Goal: Information Seeking & Learning: Find specific fact

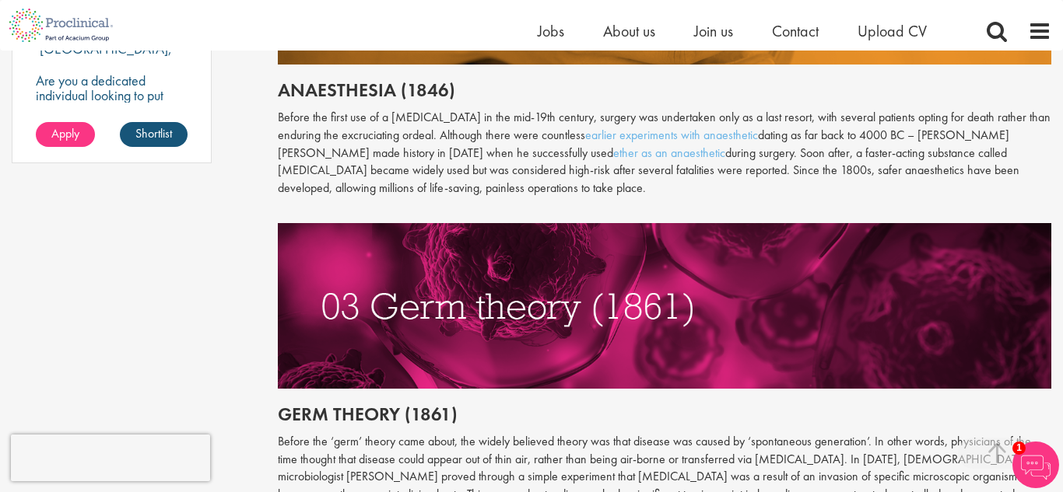
scroll to position [1322, 0]
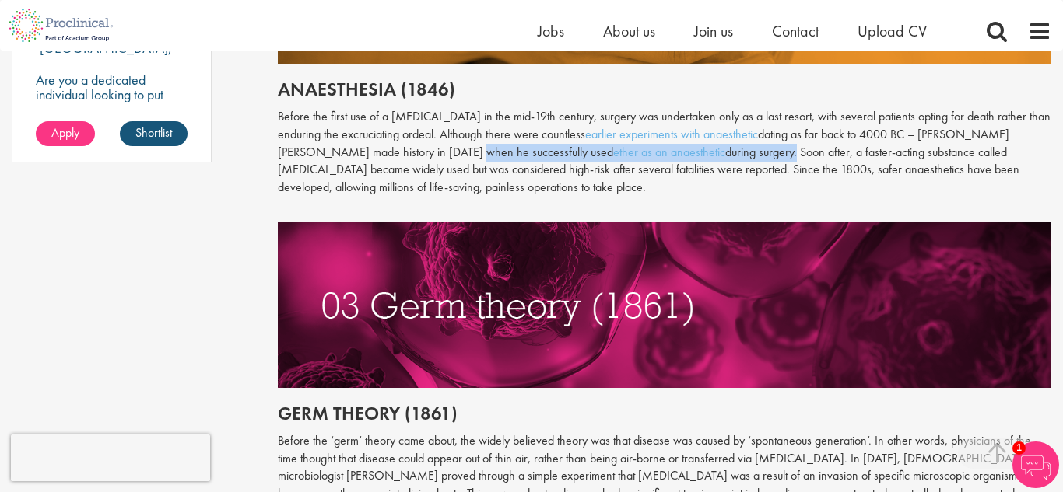
drag, startPoint x: 426, startPoint y: 133, endPoint x: 694, endPoint y: 138, distance: 267.7
click at [694, 138] on p "Before the first use of a general anaesthetic in the mid-19th century, surgery …" at bounding box center [665, 152] width 774 height 89
copy p "successfully used ether as an anaesthetic during surgery"
click at [622, 205] on p at bounding box center [665, 297] width 774 height 184
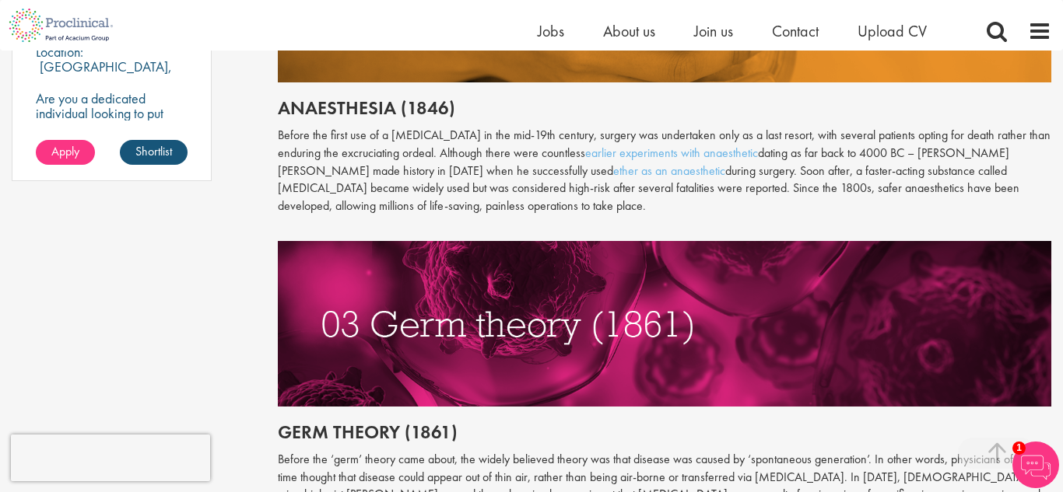
scroll to position [1298, 0]
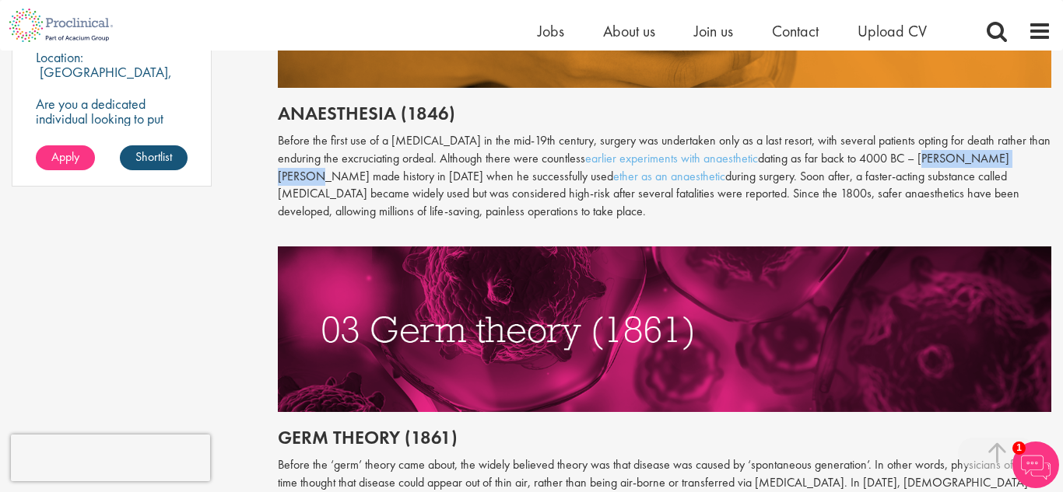
drag, startPoint x: 945, startPoint y: 140, endPoint x: 1045, endPoint y: 142, distance: 99.6
click at [1045, 142] on p "Before the first use of a general anaesthetic in the mid-19th century, surgery …" at bounding box center [665, 176] width 774 height 89
copy p "William T. G. Morton"
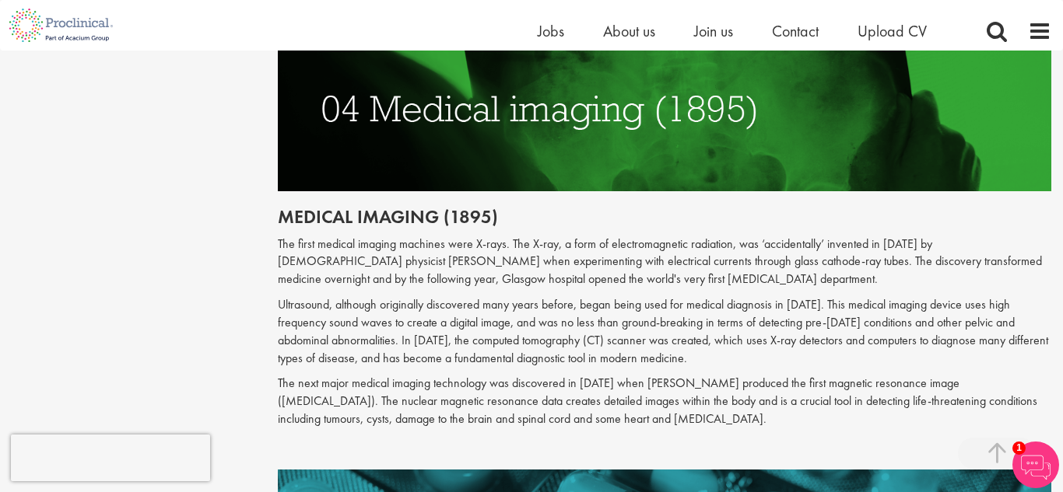
scroll to position [1864, 0]
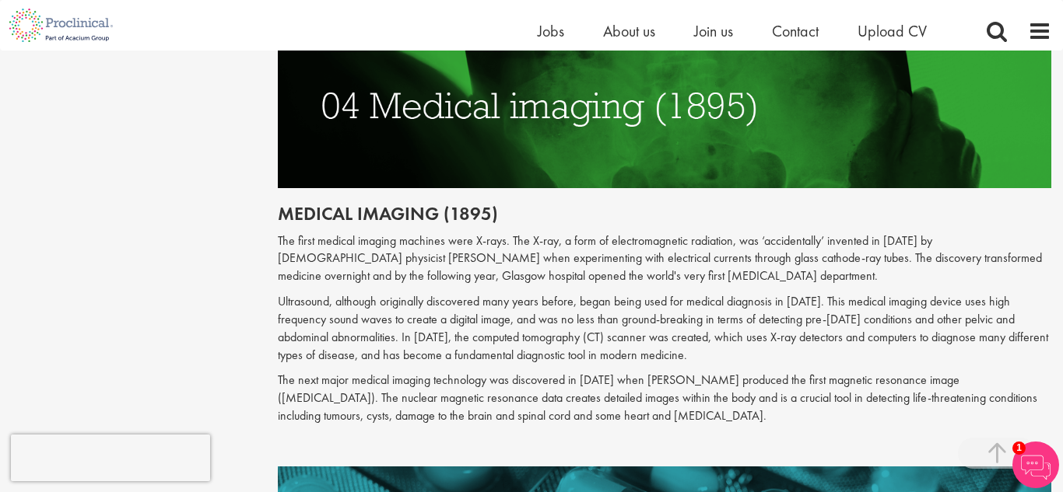
click at [889, 233] on p "The first medical imaging machines were X-rays. The X-ray, a form of electromag…" at bounding box center [665, 260] width 774 height 54
copy p "1895"
drag, startPoint x: 1011, startPoint y: 206, endPoint x: 359, endPoint y: 222, distance: 652.2
click at [359, 233] on p "The first medical imaging machines were X-rays. The X-ray, a form of electromag…" at bounding box center [665, 260] width 774 height 54
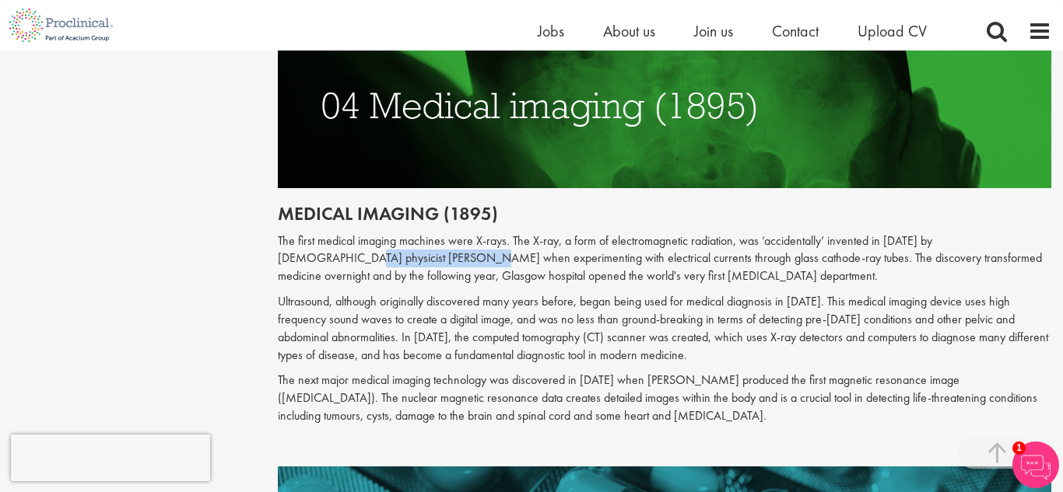
copy p "[PERSON_NAME]"
click at [629, 236] on p "The first medical imaging machines were X-rays. The X-ray, a form of electromag…" at bounding box center [665, 260] width 774 height 54
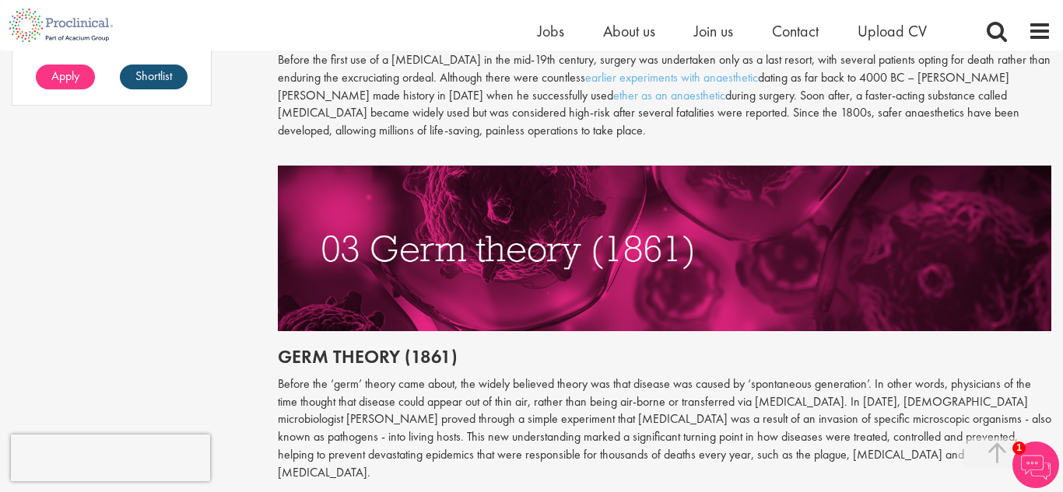
scroll to position [1379, 0]
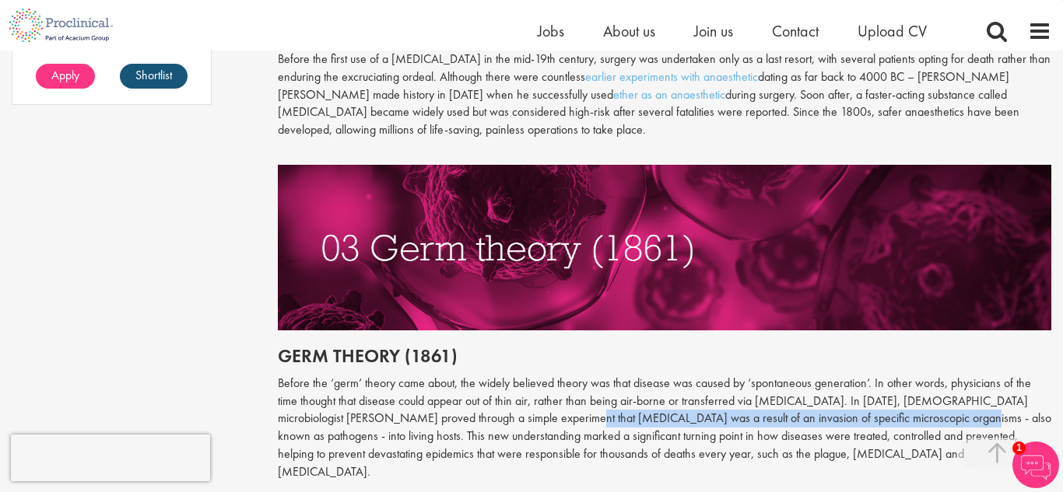
drag, startPoint x: 512, startPoint y: 398, endPoint x: 888, endPoint y: 402, distance: 376.6
click at [888, 402] on p "Before the ‘germ’ theory came about, the widely believed theory was that diseas…" at bounding box center [665, 428] width 774 height 107
copy p "[MEDICAL_DATA] was a result of an invasion of specific microscopic organisms"
click at [494, 412] on p "Before the ‘germ’ theory came about, the widely believed theory was that diseas…" at bounding box center [665, 428] width 774 height 107
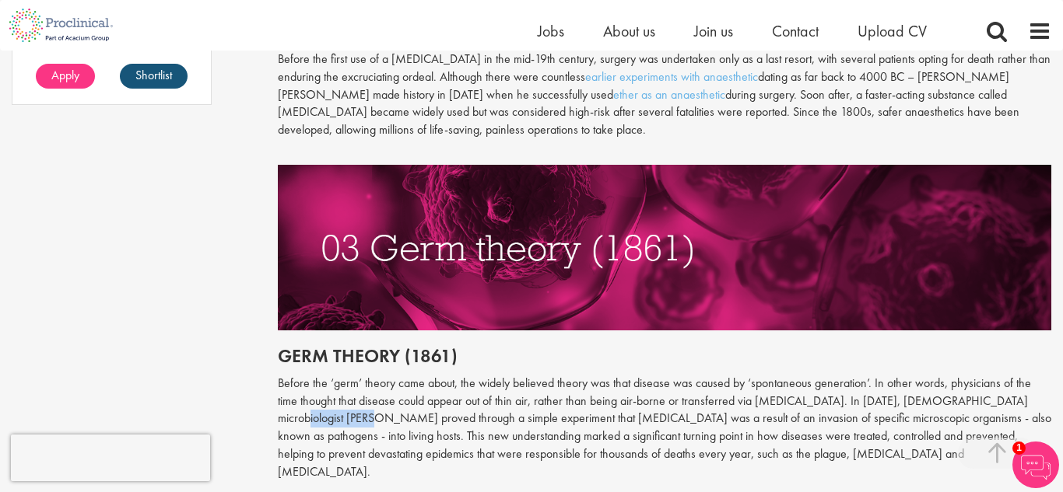
drag, startPoint x: 997, startPoint y: 381, endPoint x: 313, endPoint y: 404, distance: 685.0
click at [313, 404] on p "Before the ‘germ’ theory came about, the widely believed theory was that diseas…" at bounding box center [665, 428] width 774 height 107
copy p "[PERSON_NAME]"
click at [871, 377] on p "Before the ‘germ’ theory came about, the widely believed theory was that diseas…" at bounding box center [665, 428] width 774 height 107
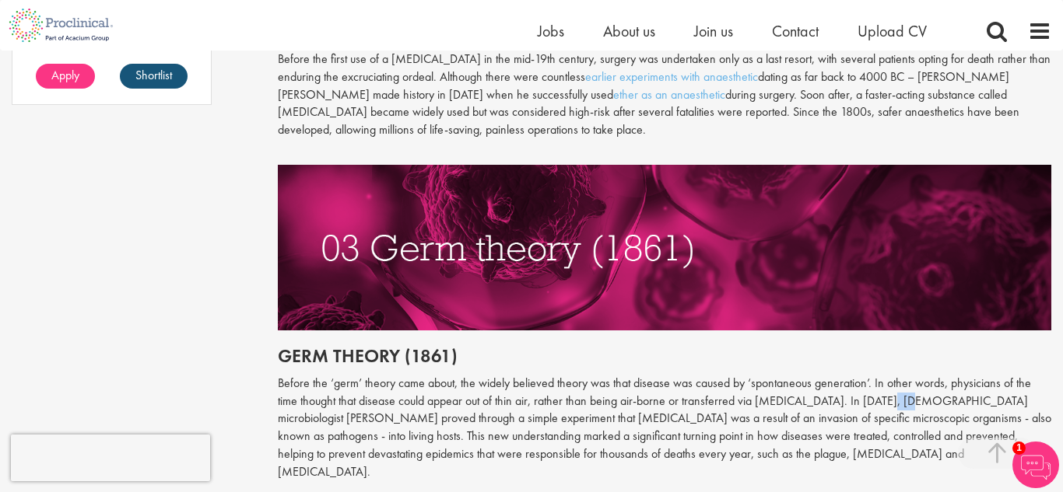
copy p "1861"
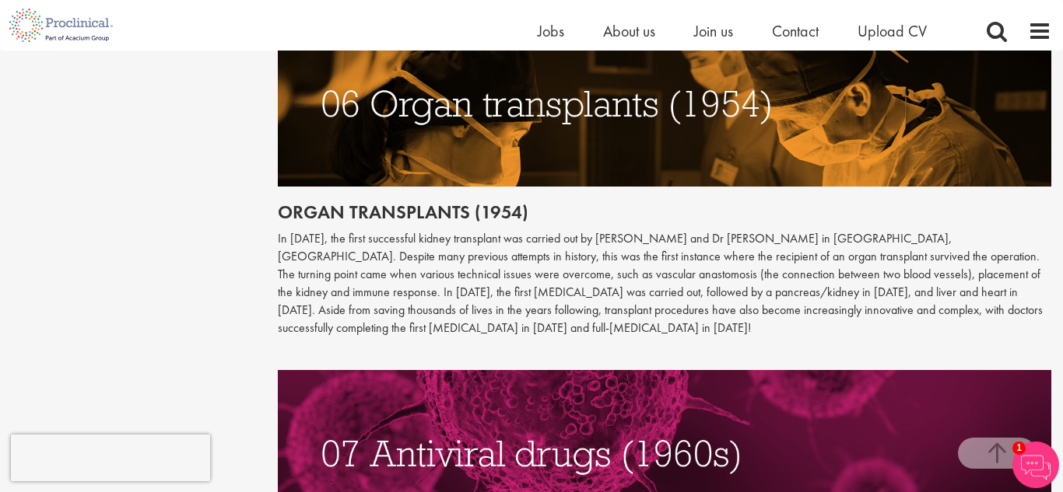
scroll to position [2651, 0]
